Goal: Find specific page/section: Find specific page/section

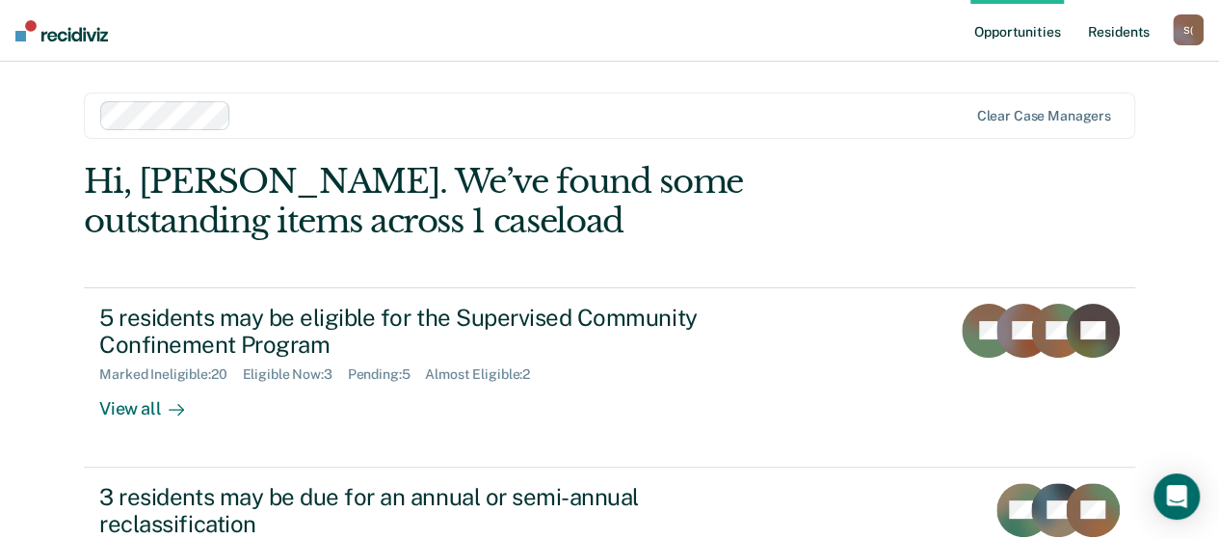
click at [1128, 27] on link "Resident s" at bounding box center [1118, 31] width 70 height 62
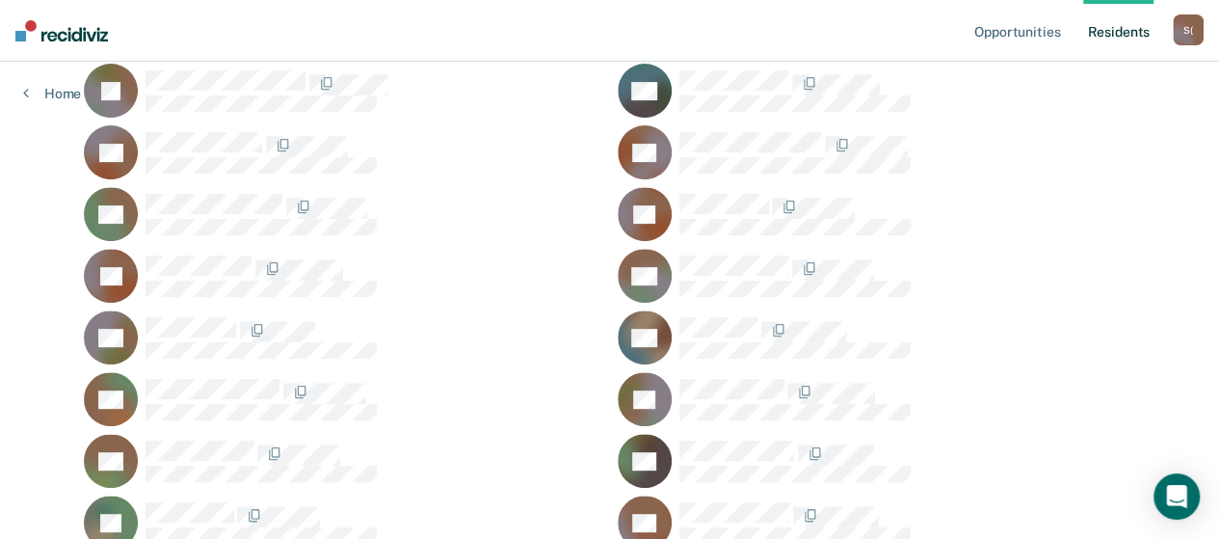
scroll to position [385, 0]
